Goal: Book appointment/travel/reservation

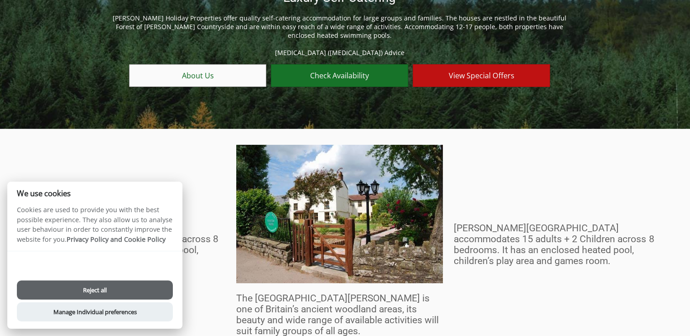
scroll to position [91, 0]
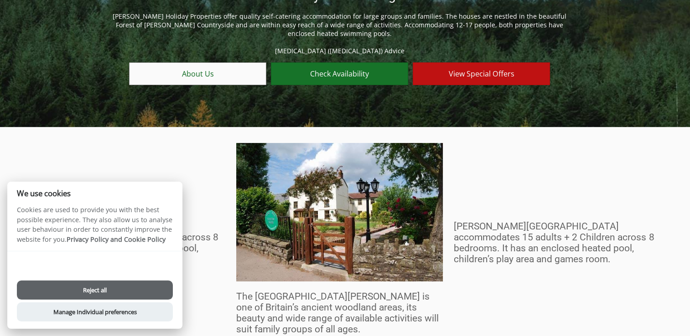
click at [108, 301] on div "Accept all Reject all Manage Individual preferences" at bounding box center [94, 290] width 175 height 78
click at [100, 287] on button "Reject all" at bounding box center [95, 290] width 156 height 19
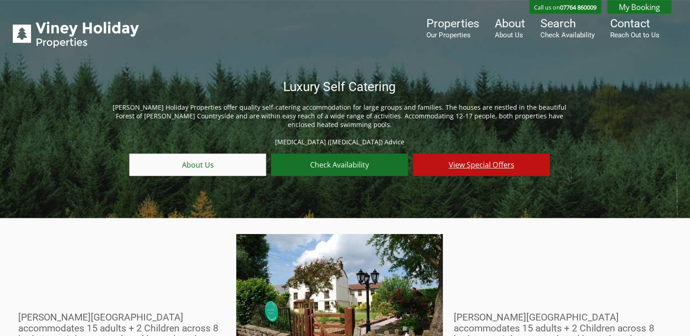
click at [483, 164] on link "View Special Offers" at bounding box center [481, 165] width 137 height 23
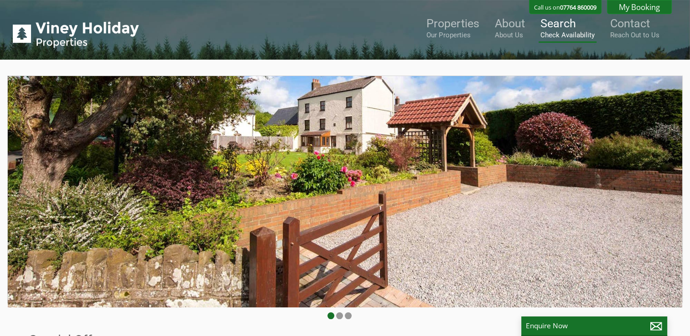
click at [566, 32] on small "Check Availability" at bounding box center [567, 35] width 54 height 8
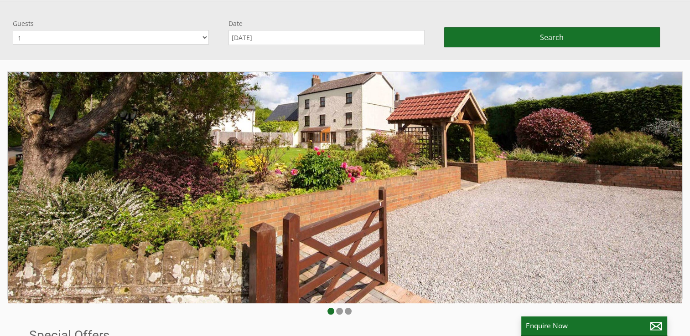
scroll to position [76, 0]
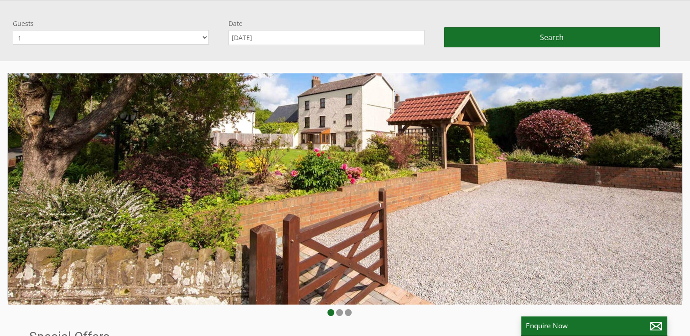
click at [115, 31] on select "1 2 3 4 5 6 7 8 9 10 11 12 13 14 15 16 17 18" at bounding box center [111, 37] width 196 height 15
select select "8"
click at [13, 30] on select "1 2 3 4 5 6 7 8 9 10 11 12 13 14 15 16 17 18" at bounding box center [111, 37] width 196 height 15
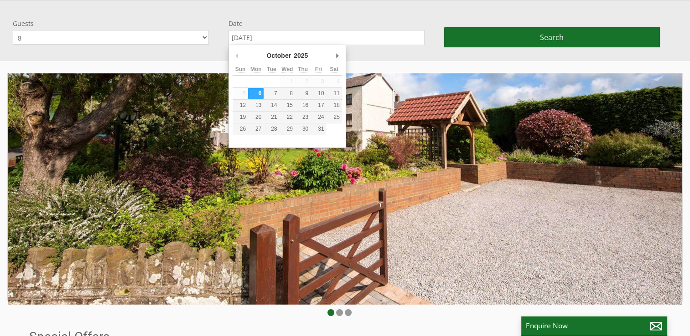
click at [279, 43] on input "[DATE]" at bounding box center [326, 37] width 196 height 15
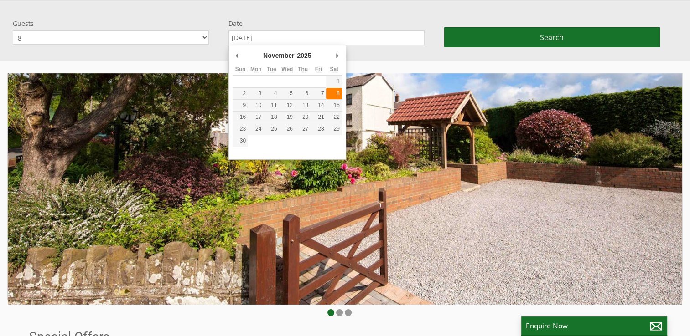
type input "08/11/2025"
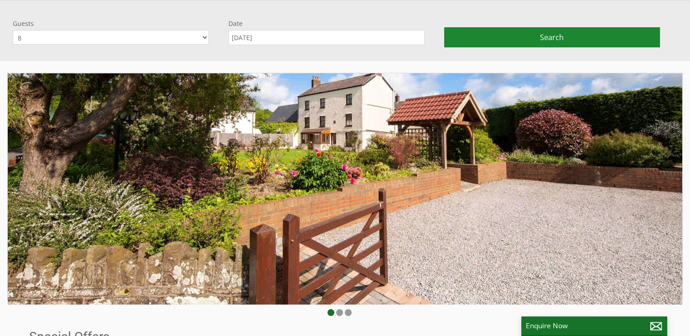
click at [560, 39] on span "Search" at bounding box center [552, 37] width 24 height 10
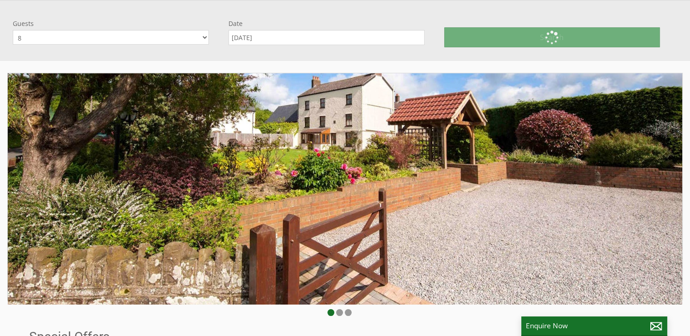
scroll to position [78, 0]
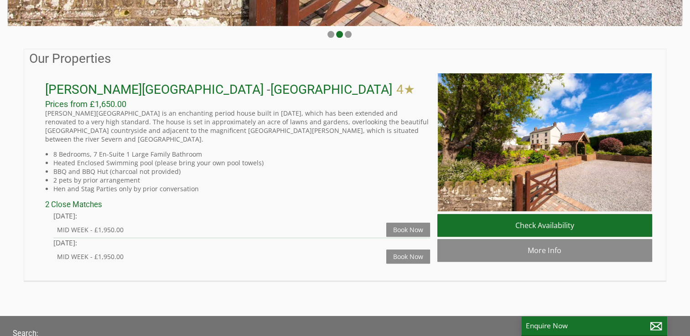
scroll to position [282, 0]
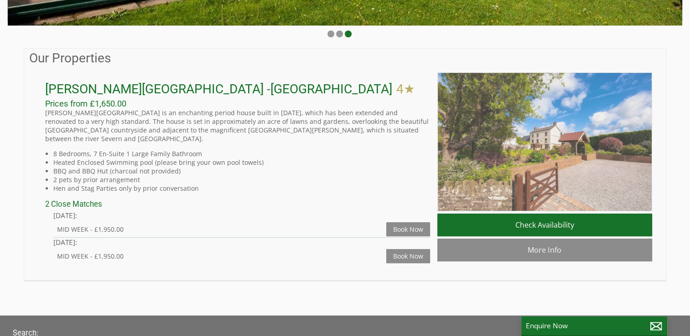
click at [552, 157] on img at bounding box center [544, 141] width 215 height 139
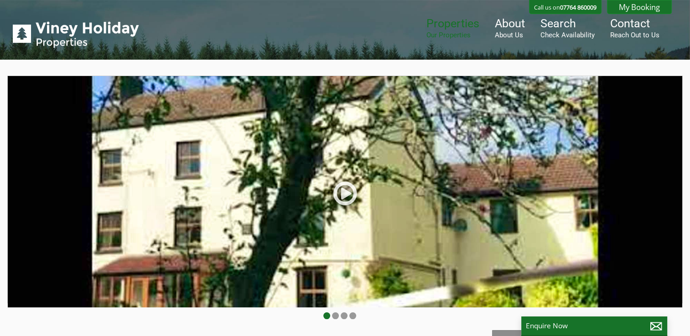
scroll to position [69, 0]
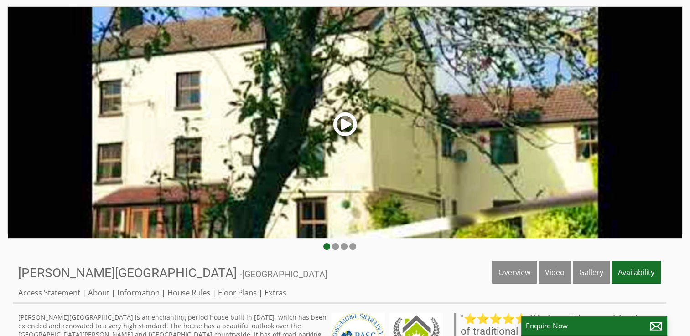
click at [341, 129] on link at bounding box center [344, 127] width 27 height 37
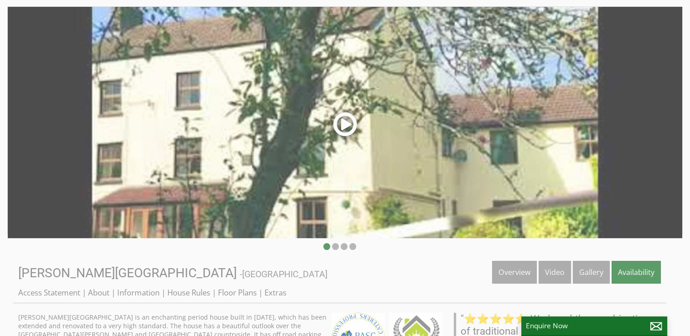
scroll to position [382, 0]
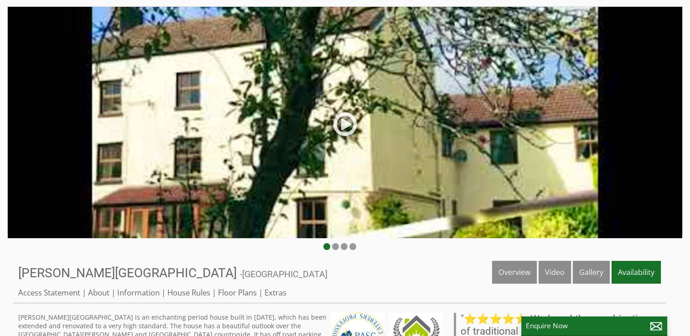
scroll to position [124, 0]
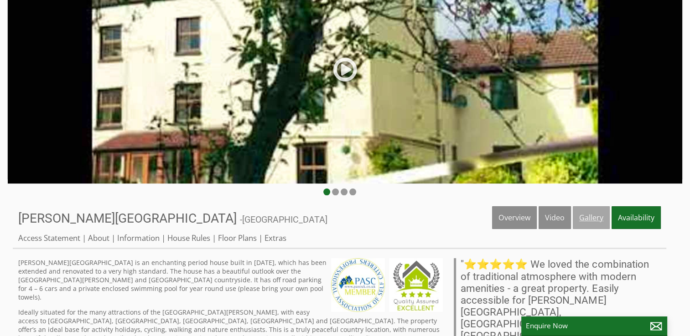
click at [585, 213] on link "Gallery" at bounding box center [591, 218] width 37 height 23
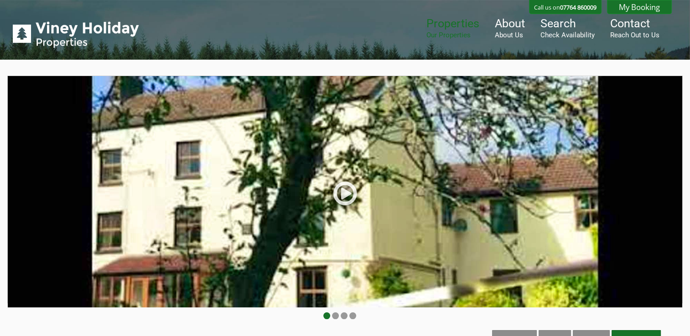
scroll to position [102, 0]
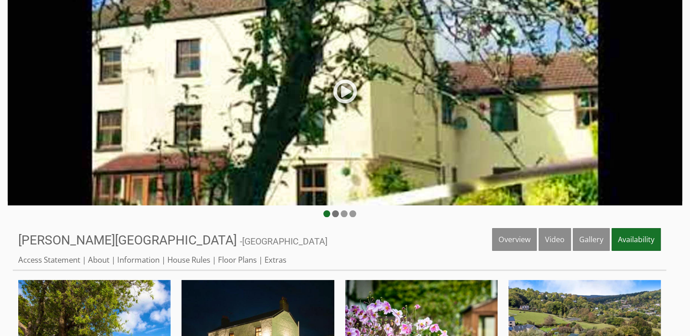
click at [337, 213] on li at bounding box center [335, 214] width 7 height 7
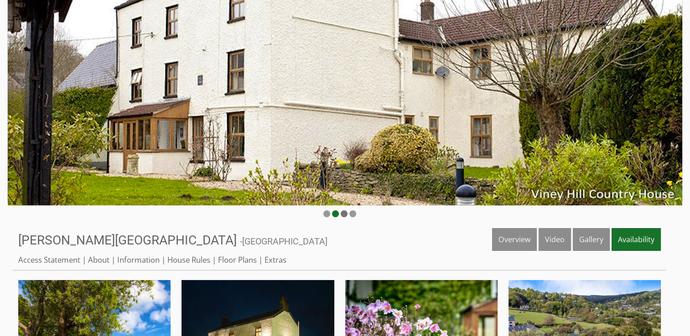
click at [344, 213] on li at bounding box center [344, 214] width 7 height 7
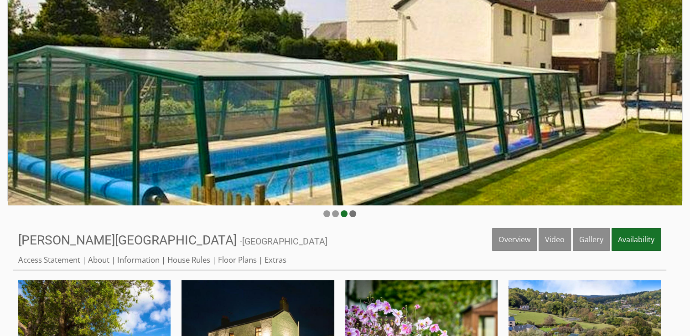
click at [355, 213] on li at bounding box center [352, 214] width 7 height 7
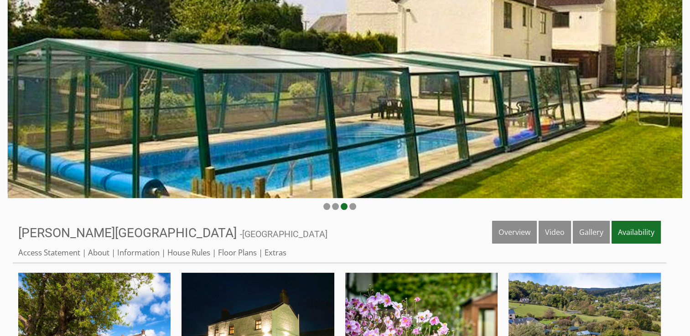
scroll to position [171, 0]
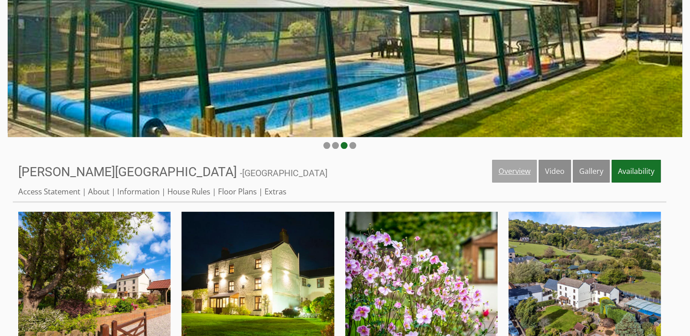
click at [517, 163] on link "Overview" at bounding box center [514, 171] width 45 height 23
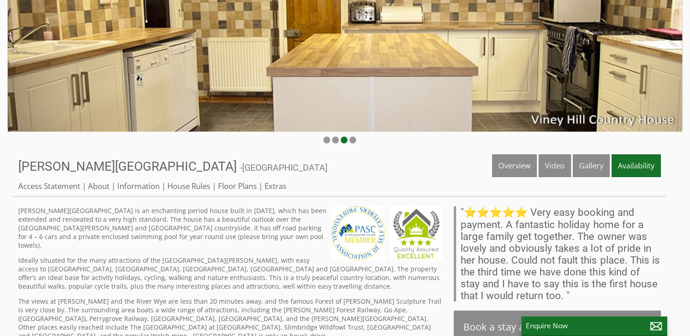
scroll to position [170, 0]
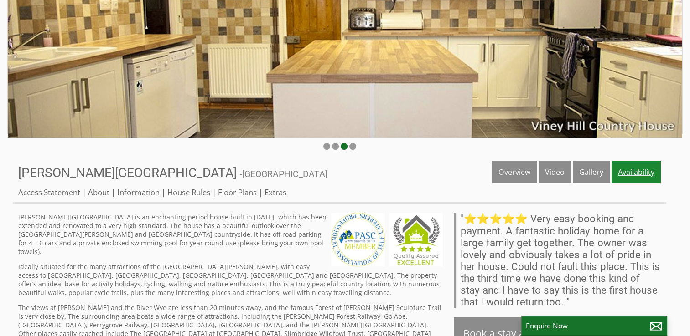
click at [638, 178] on link "Availability" at bounding box center [635, 172] width 49 height 23
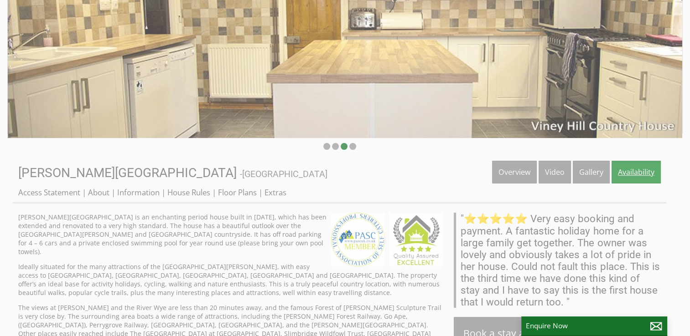
click at [638, 178] on link "Availability" at bounding box center [635, 172] width 49 height 23
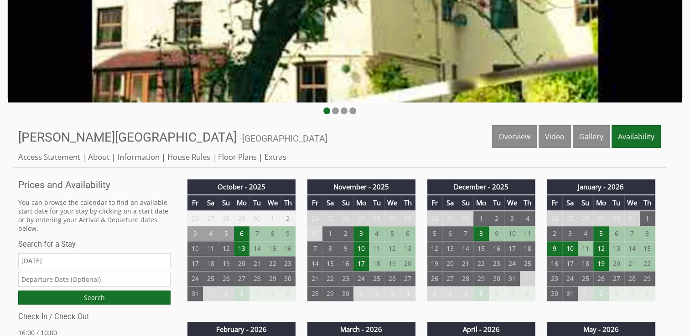
scroll to position [266, 0]
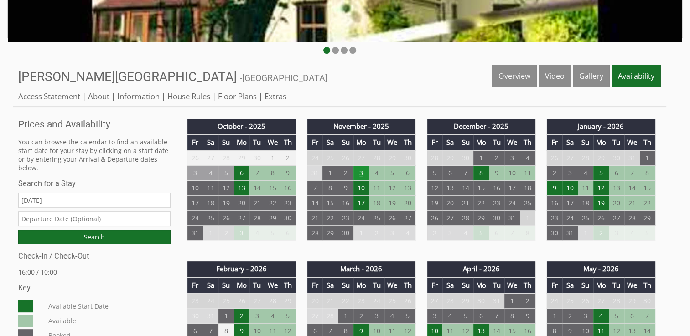
click at [363, 175] on td "3" at bounding box center [361, 173] width 16 height 15
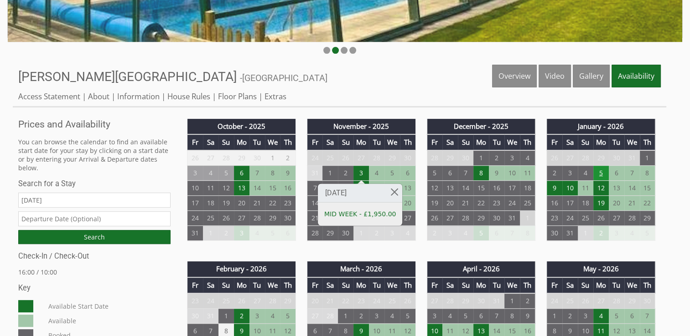
click at [602, 173] on td "5" at bounding box center [601, 173] width 16 height 15
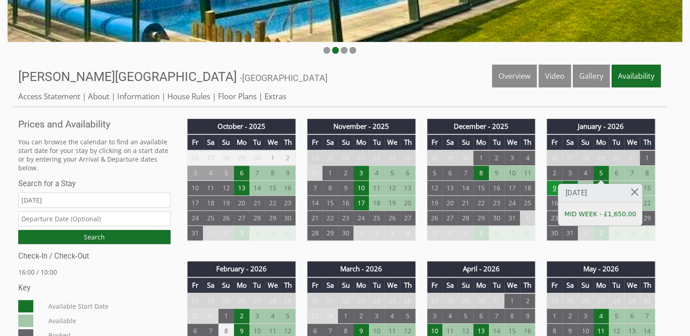
click at [555, 190] on td "9" at bounding box center [555, 188] width 16 height 15
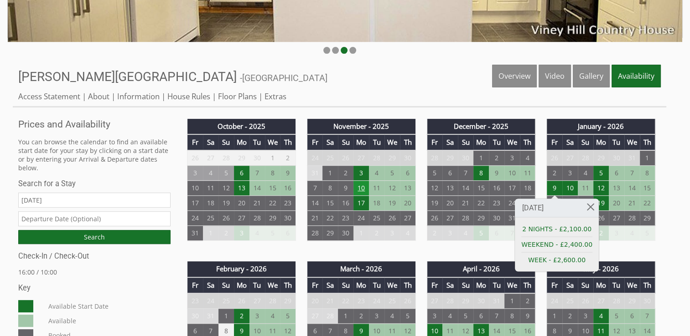
click at [364, 186] on td "10" at bounding box center [361, 188] width 16 height 15
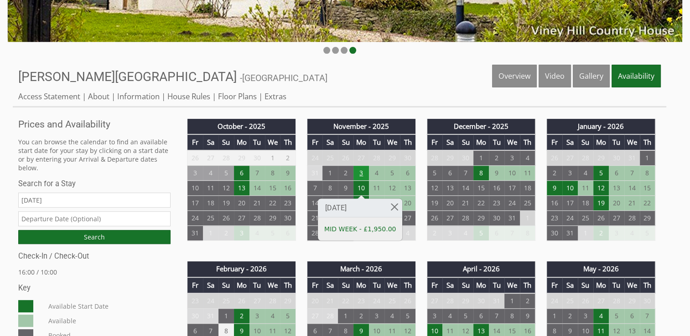
click at [361, 174] on td "3" at bounding box center [361, 173] width 16 height 15
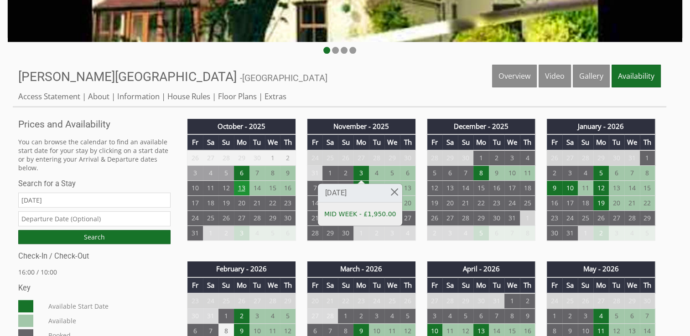
click at [241, 191] on td "13" at bounding box center [242, 188] width 16 height 15
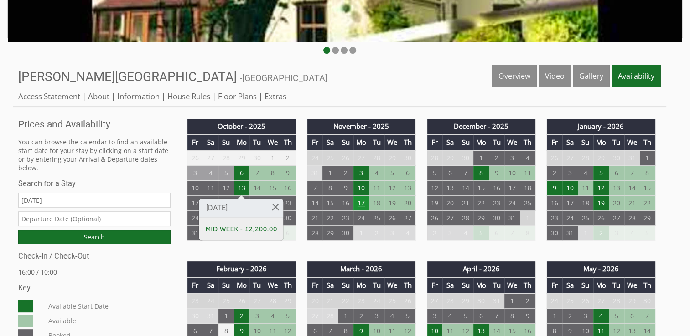
click at [358, 204] on td "17" at bounding box center [361, 203] width 16 height 15
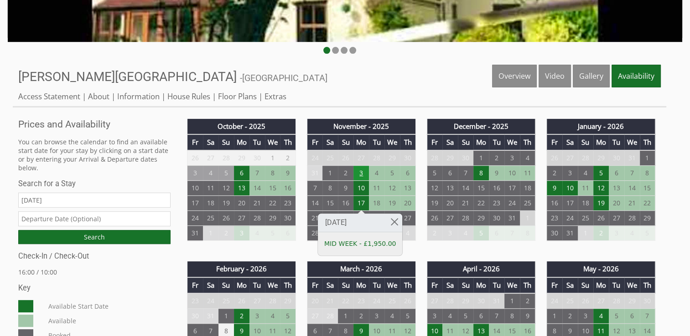
click at [362, 172] on td "3" at bounding box center [361, 173] width 16 height 15
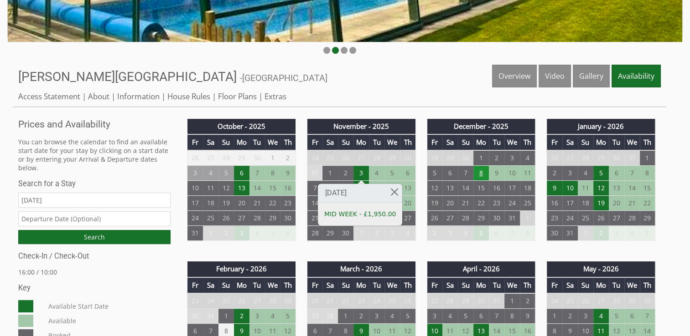
click at [485, 171] on td "8" at bounding box center [481, 173] width 16 height 15
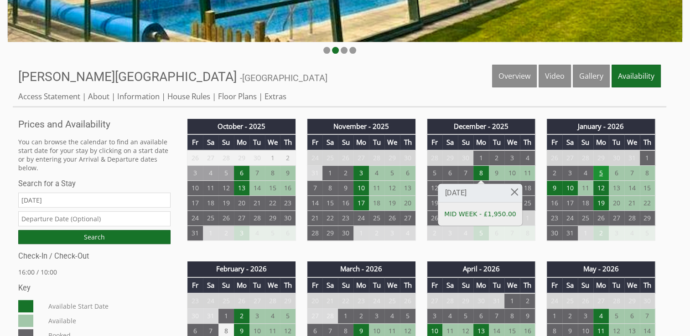
click at [600, 176] on td "5" at bounding box center [601, 173] width 16 height 15
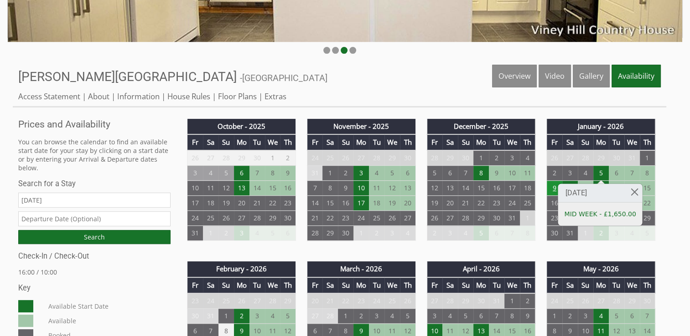
click at [549, 185] on td "9" at bounding box center [555, 188] width 16 height 15
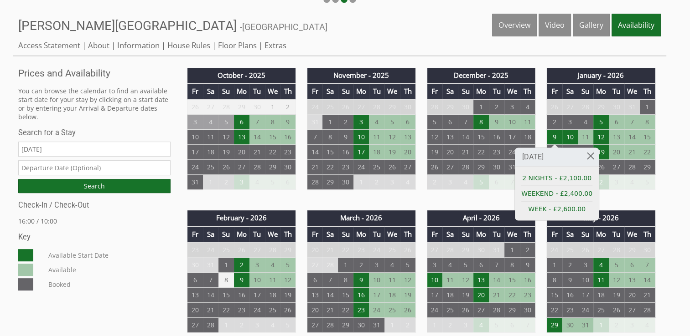
scroll to position [318, 0]
